Goal: Task Accomplishment & Management: Manage account settings

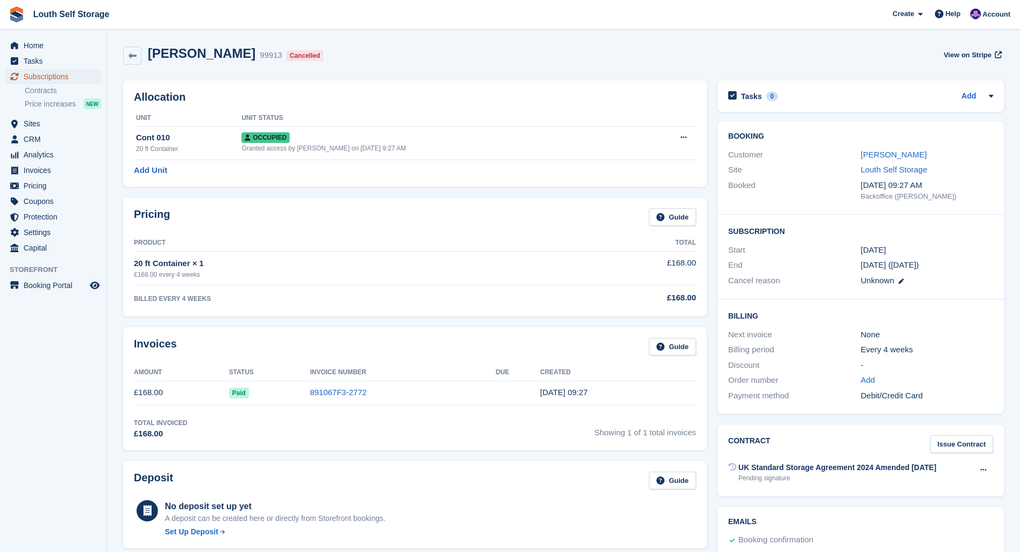
click at [58, 77] on span "Subscriptions" at bounding box center [56, 76] width 64 height 15
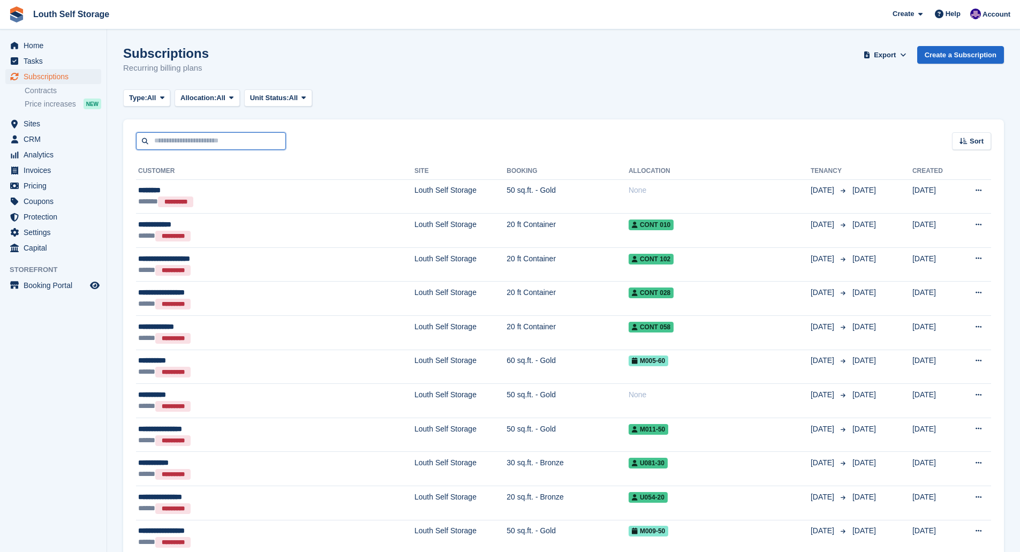
click at [183, 146] on input "text" at bounding box center [211, 141] width 150 height 18
type input "****"
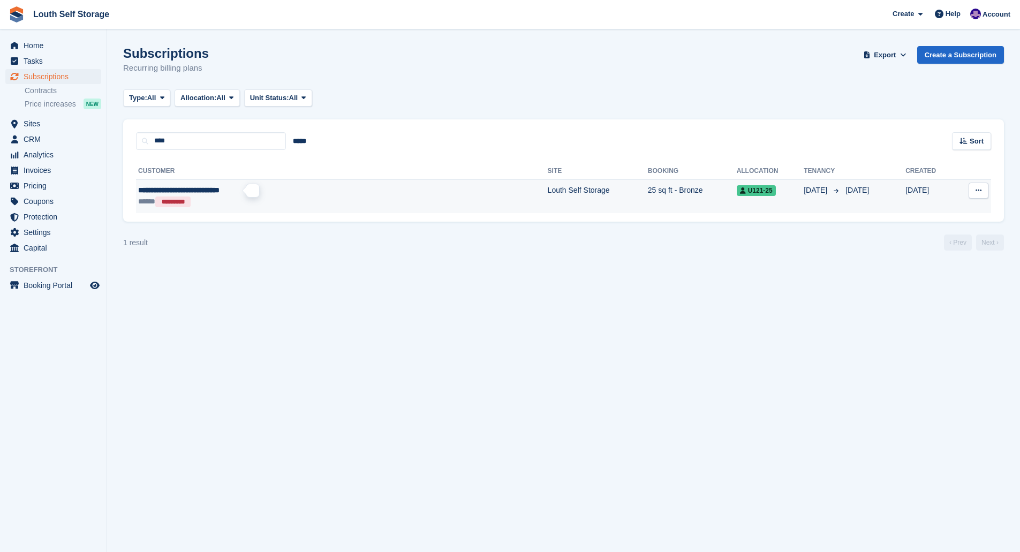
click at [220, 190] on span "**********" at bounding box center [178, 189] width 81 height 7
